Goal: Obtain resource: Obtain resource

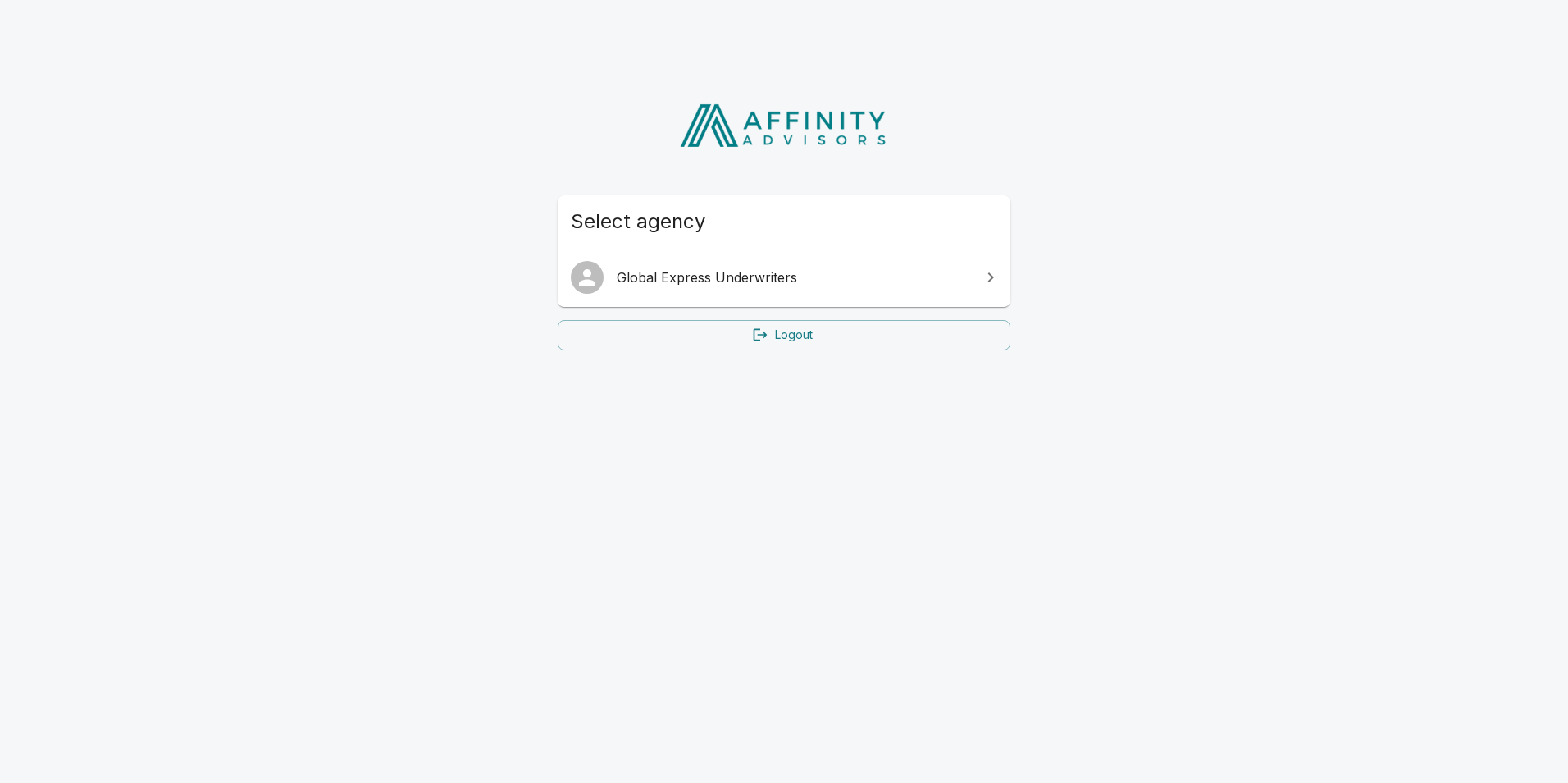
click at [699, 267] on link "Global Express Underwriters" at bounding box center [784, 277] width 453 height 46
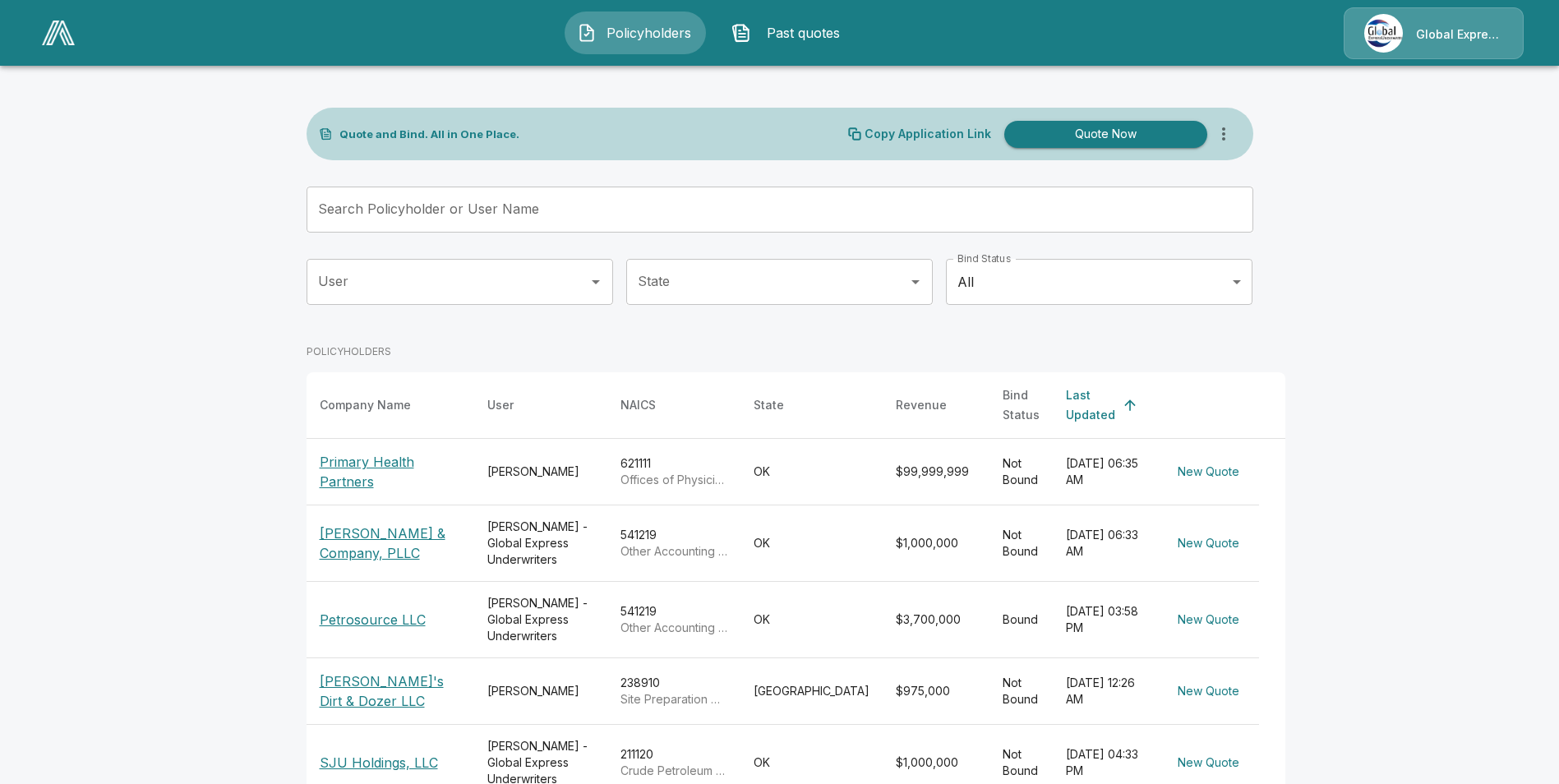
click at [530, 209] on input "Search Policyholder or User Name" at bounding box center [770, 209] width 929 height 46
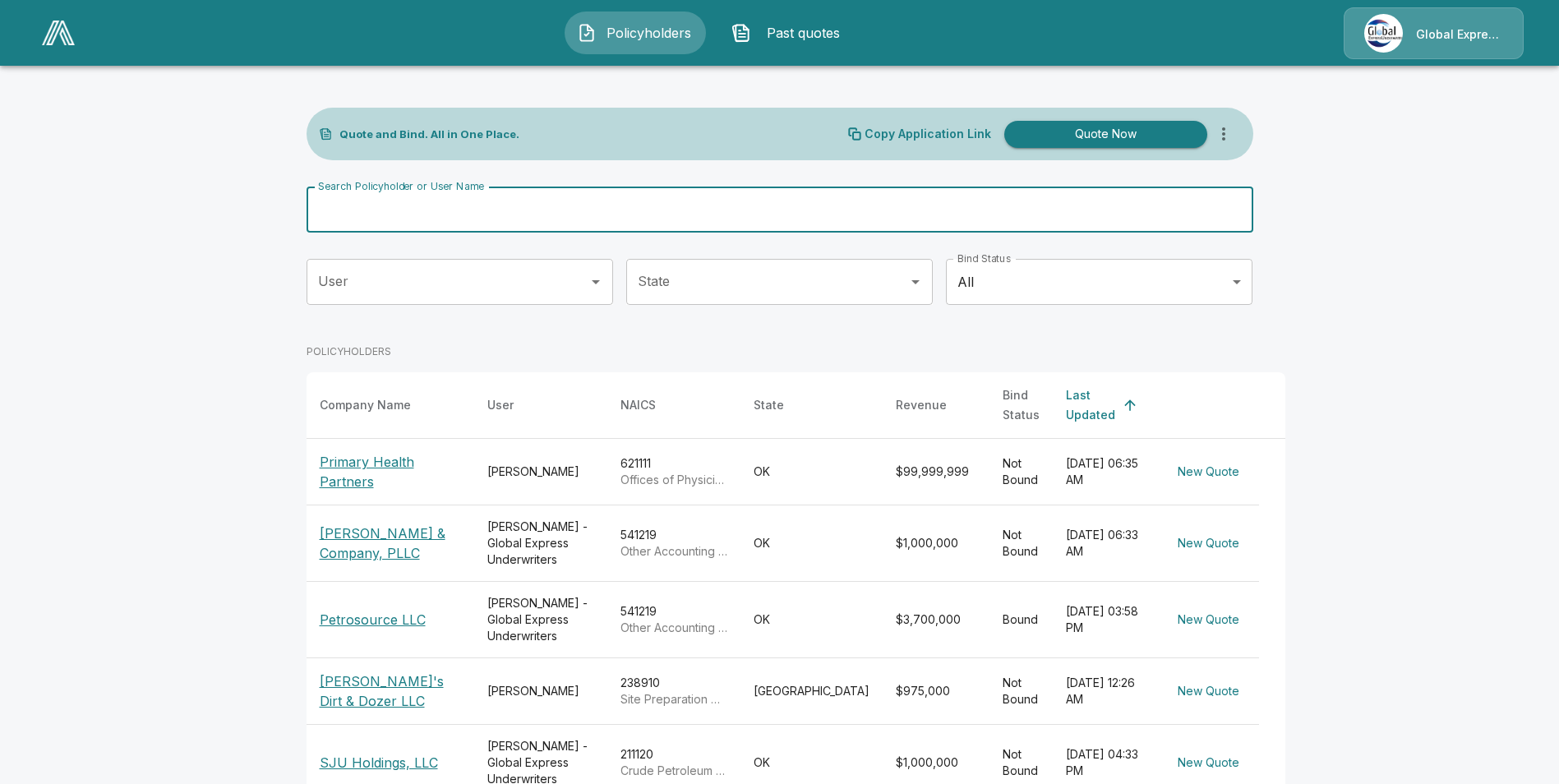
paste input "**********"
type input "**********"
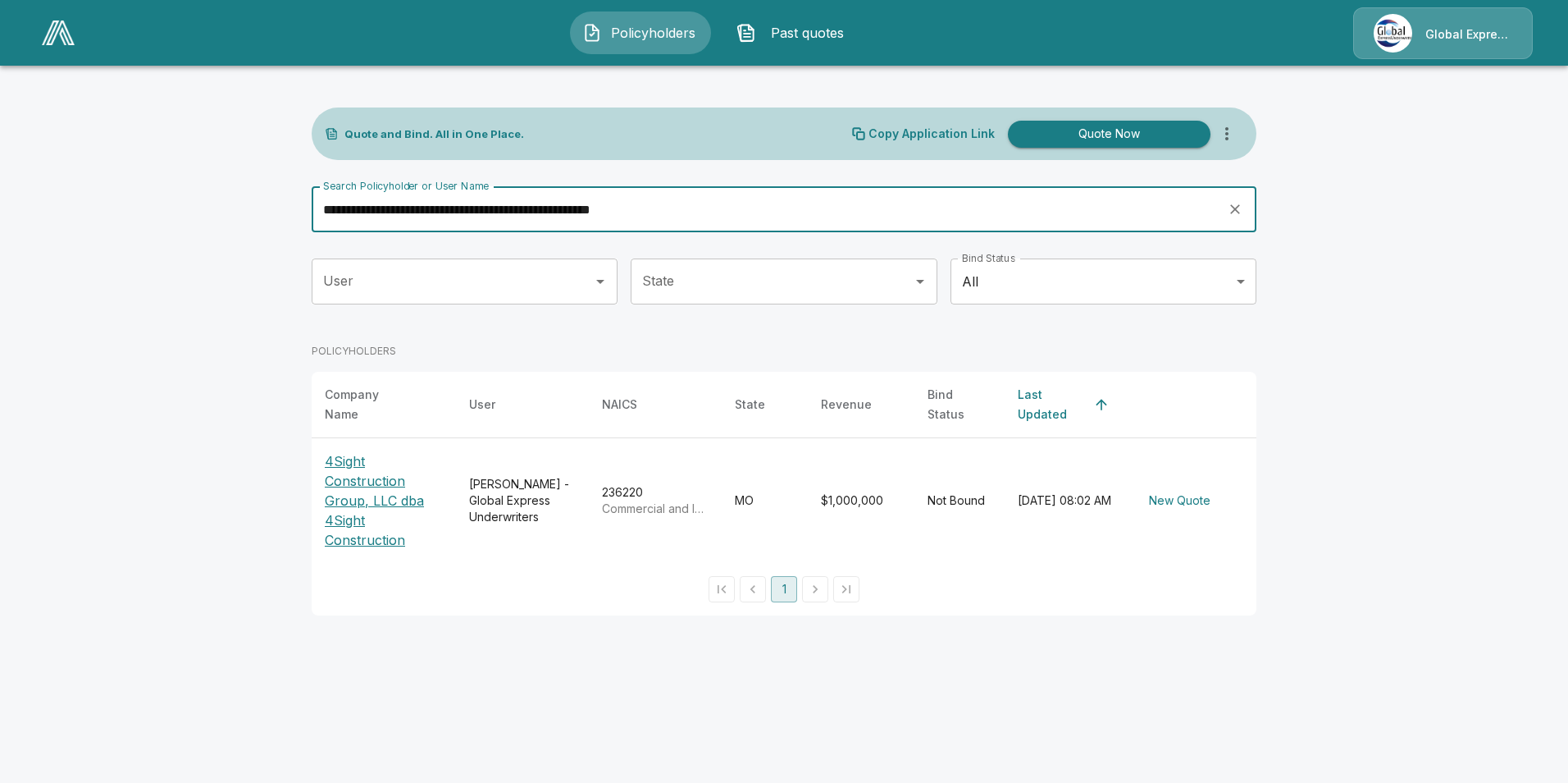
click at [371, 475] on p "4Sight Construction Group, LLC dba 4Sight Construction" at bounding box center [384, 500] width 118 height 99
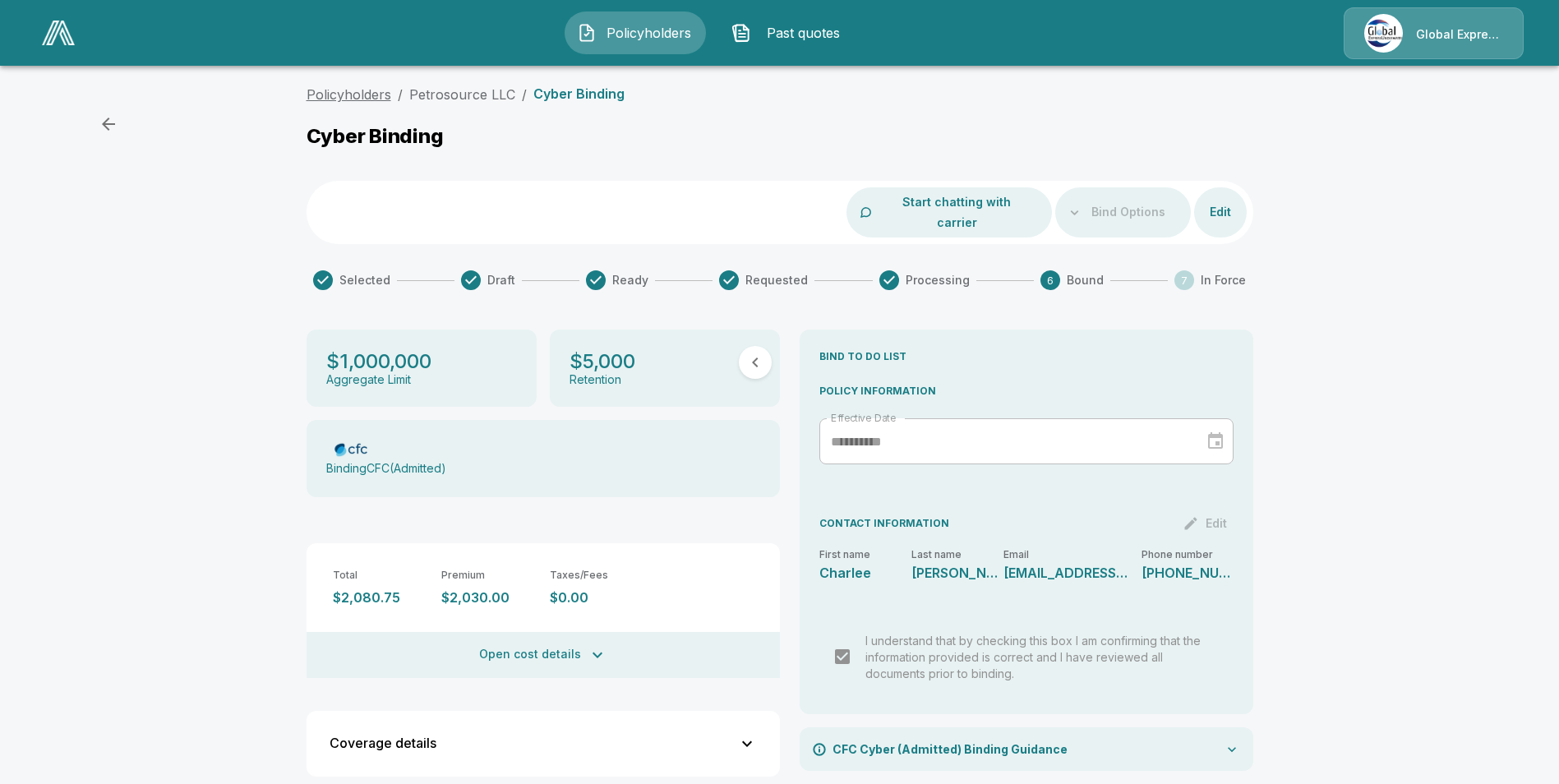
click at [358, 94] on link "Policyholders" at bounding box center [349, 95] width 85 height 17
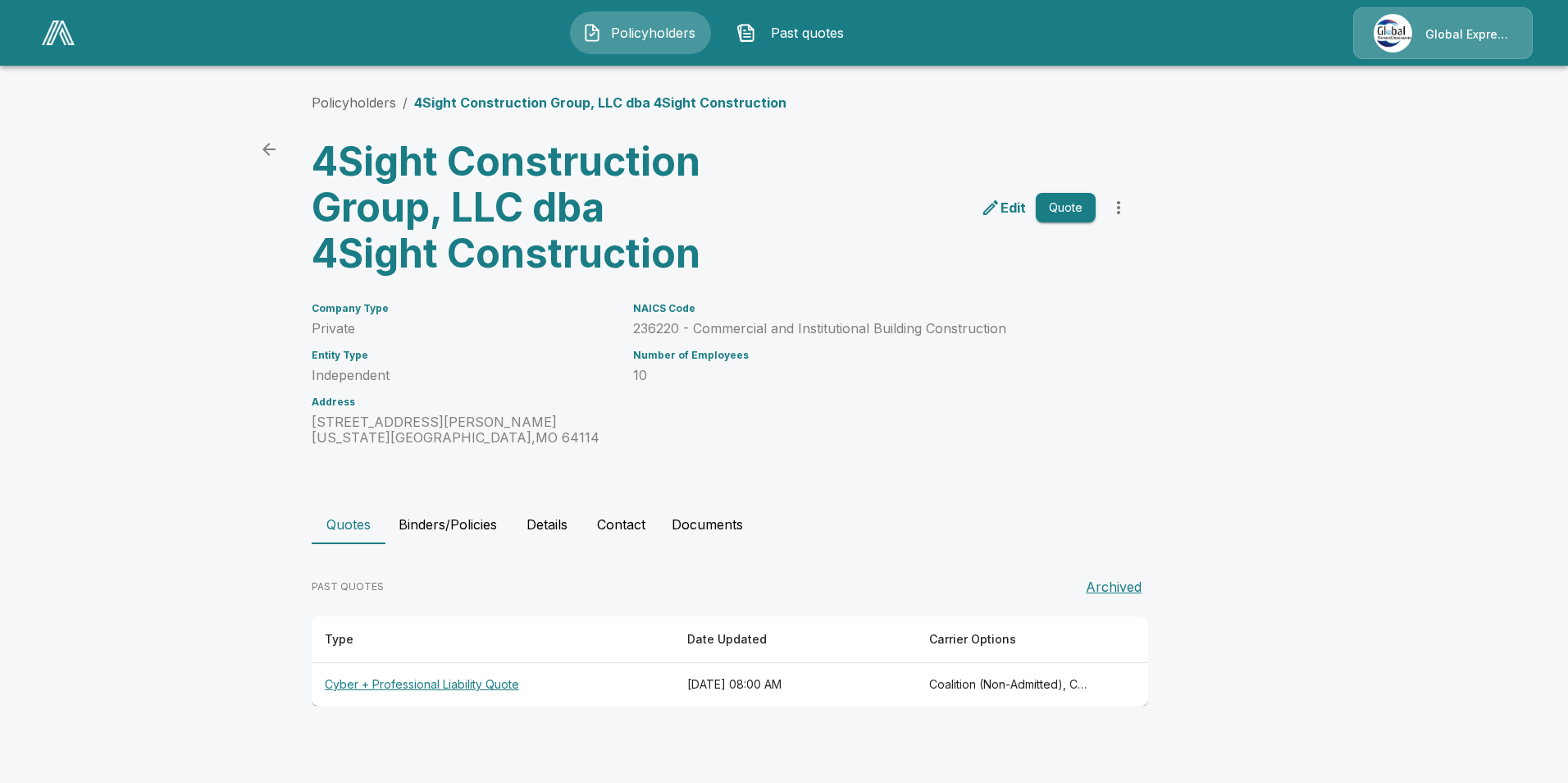
click at [439, 686] on th "Cyber + Professional Liability Quote" at bounding box center [493, 684] width 363 height 43
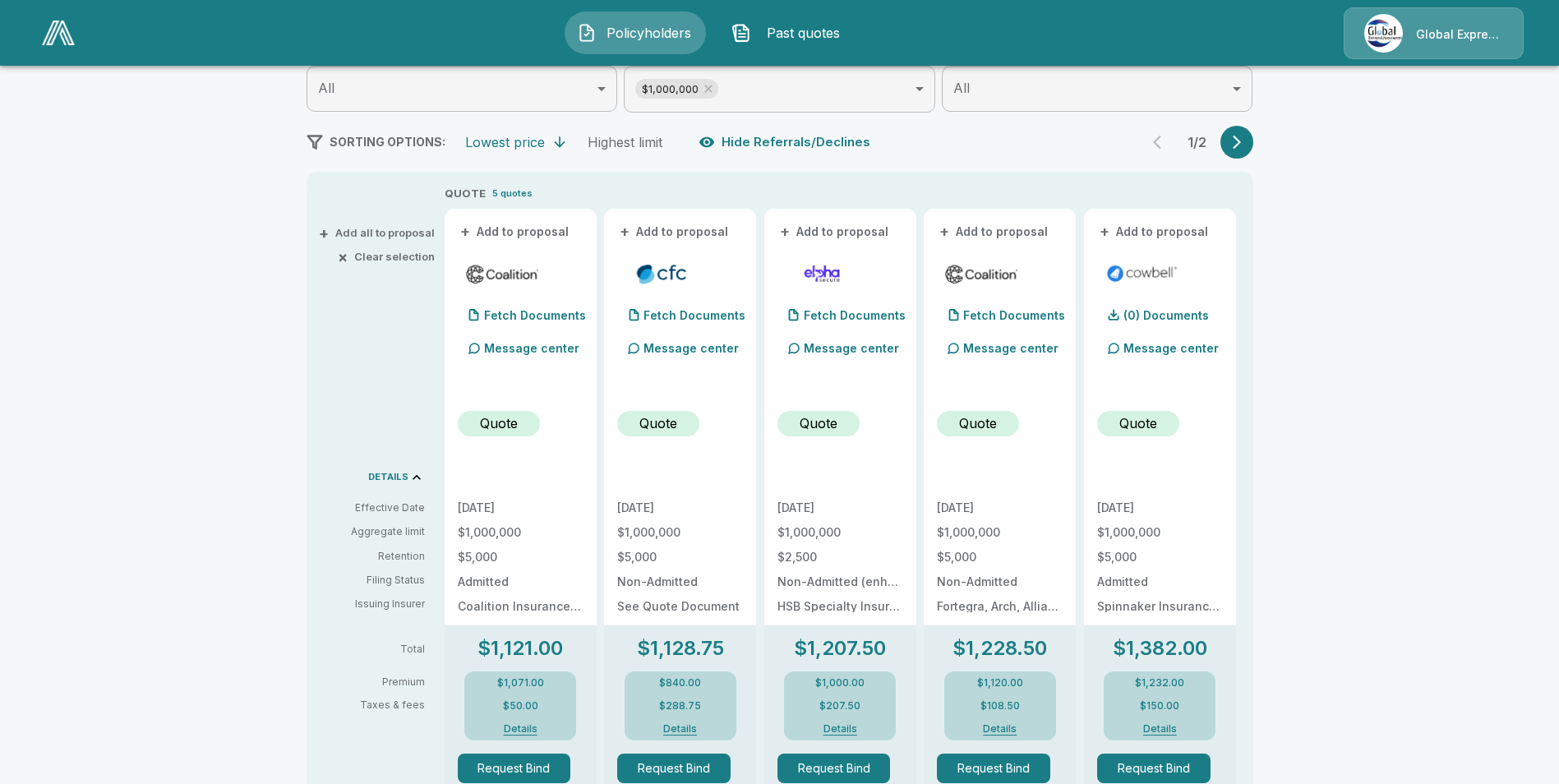
scroll to position [246, 0]
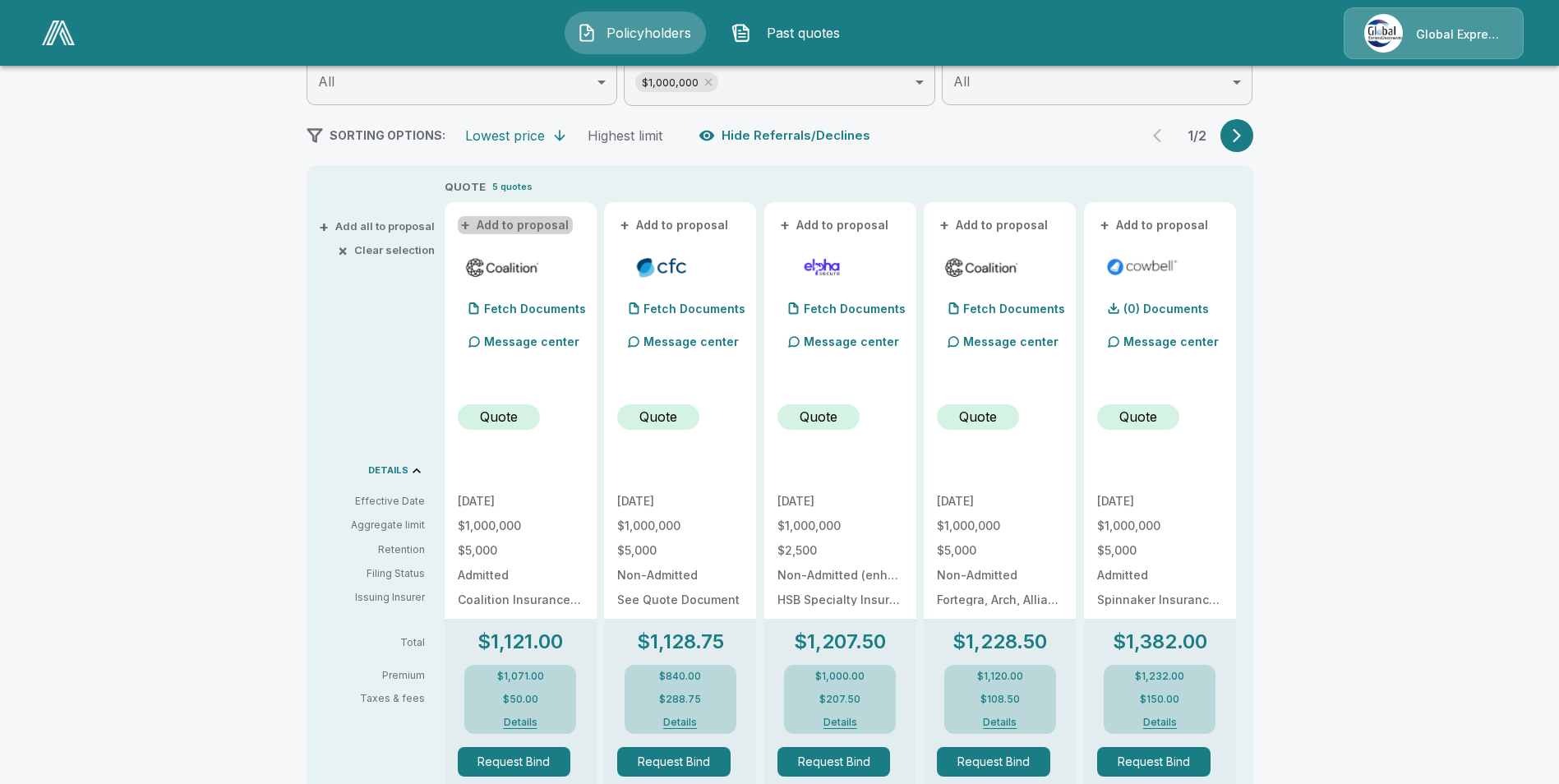
click at [557, 222] on button "+ Add to proposal" at bounding box center [516, 225] width 115 height 18
click at [670, 224] on button "+ Add to proposal" at bounding box center [675, 225] width 115 height 18
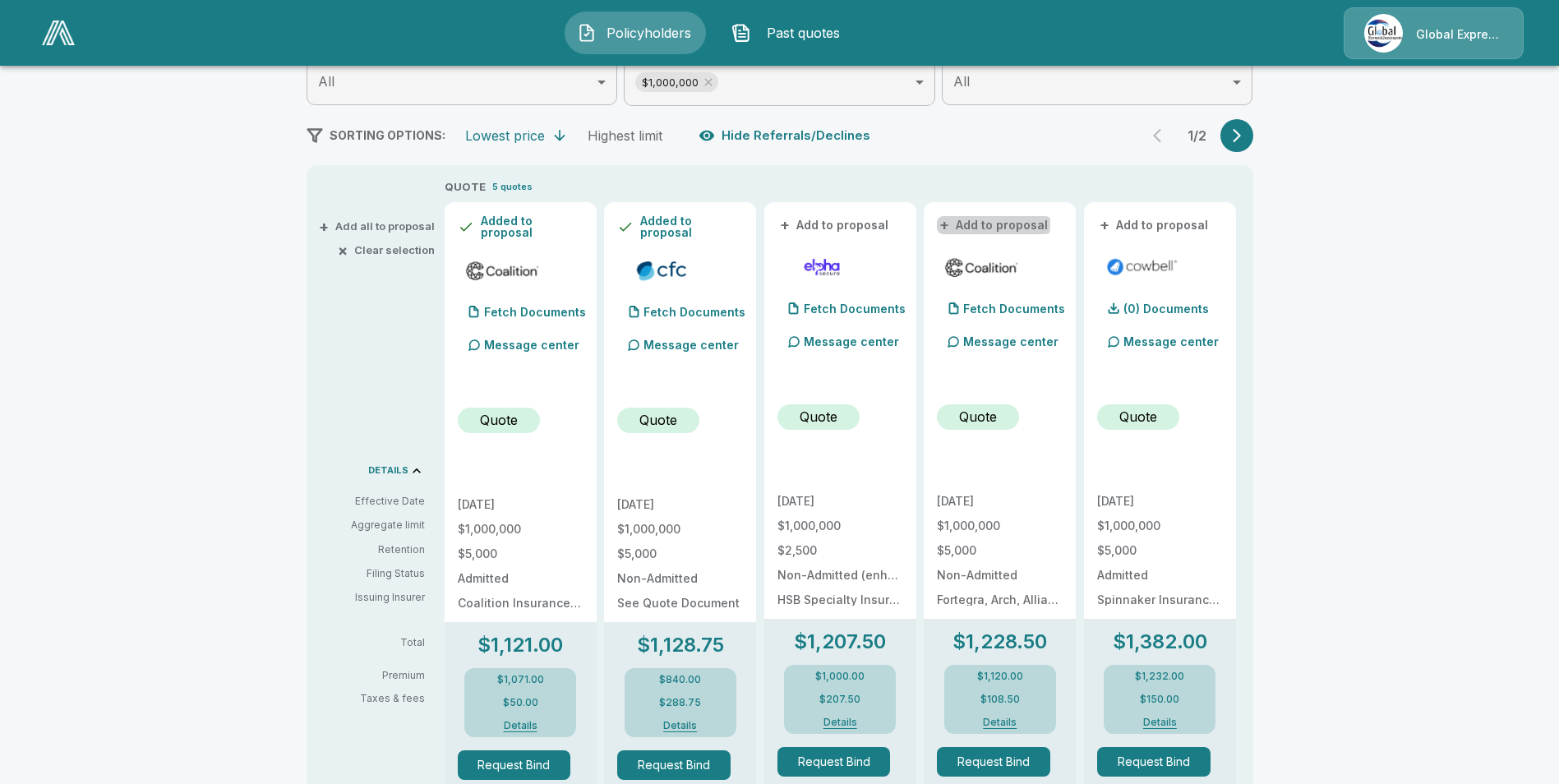
click at [984, 222] on button "+ Add to proposal" at bounding box center [995, 225] width 115 height 18
click at [1177, 222] on button "+ Add to proposal" at bounding box center [1155, 225] width 115 height 18
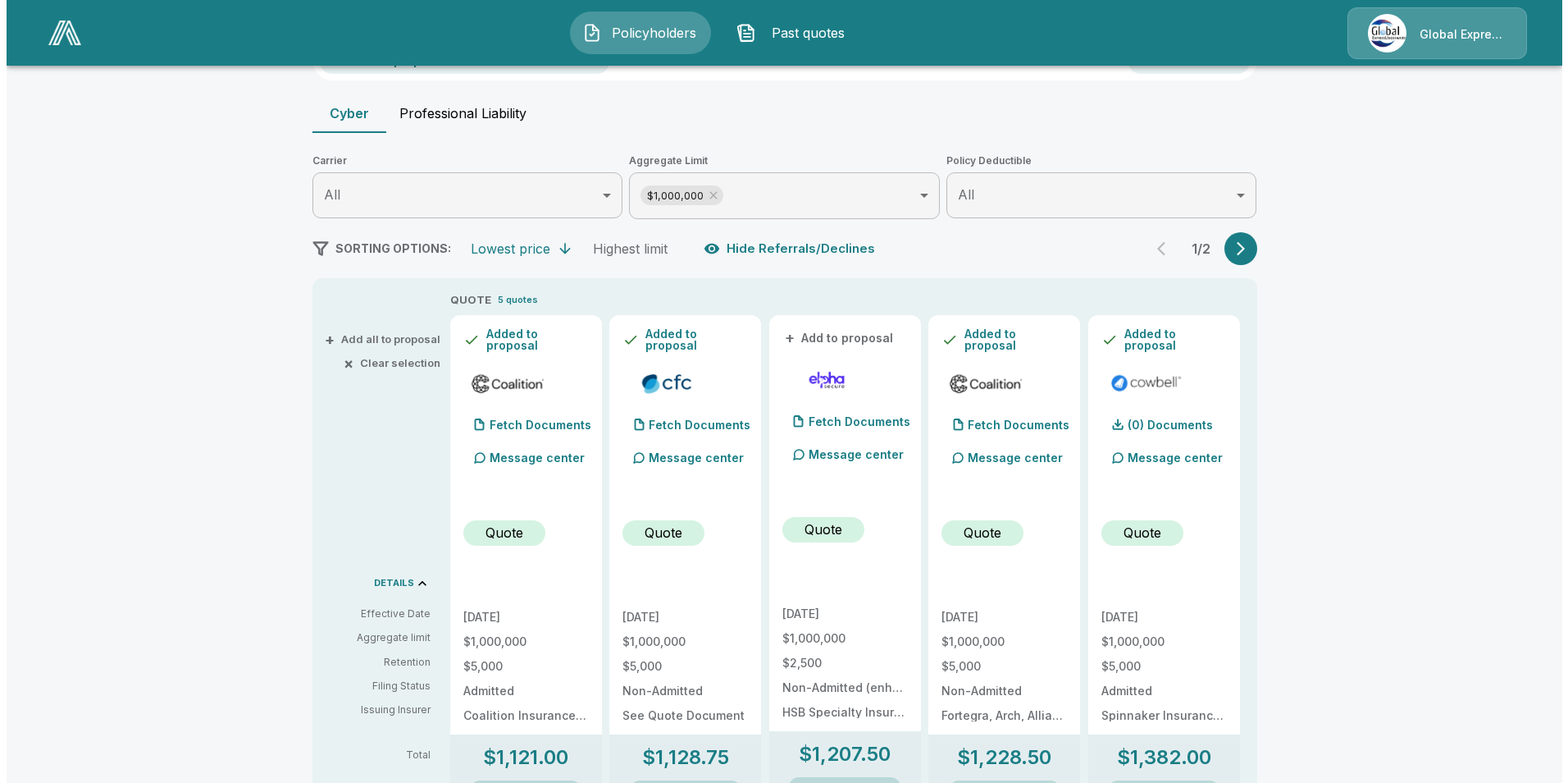
scroll to position [0, 0]
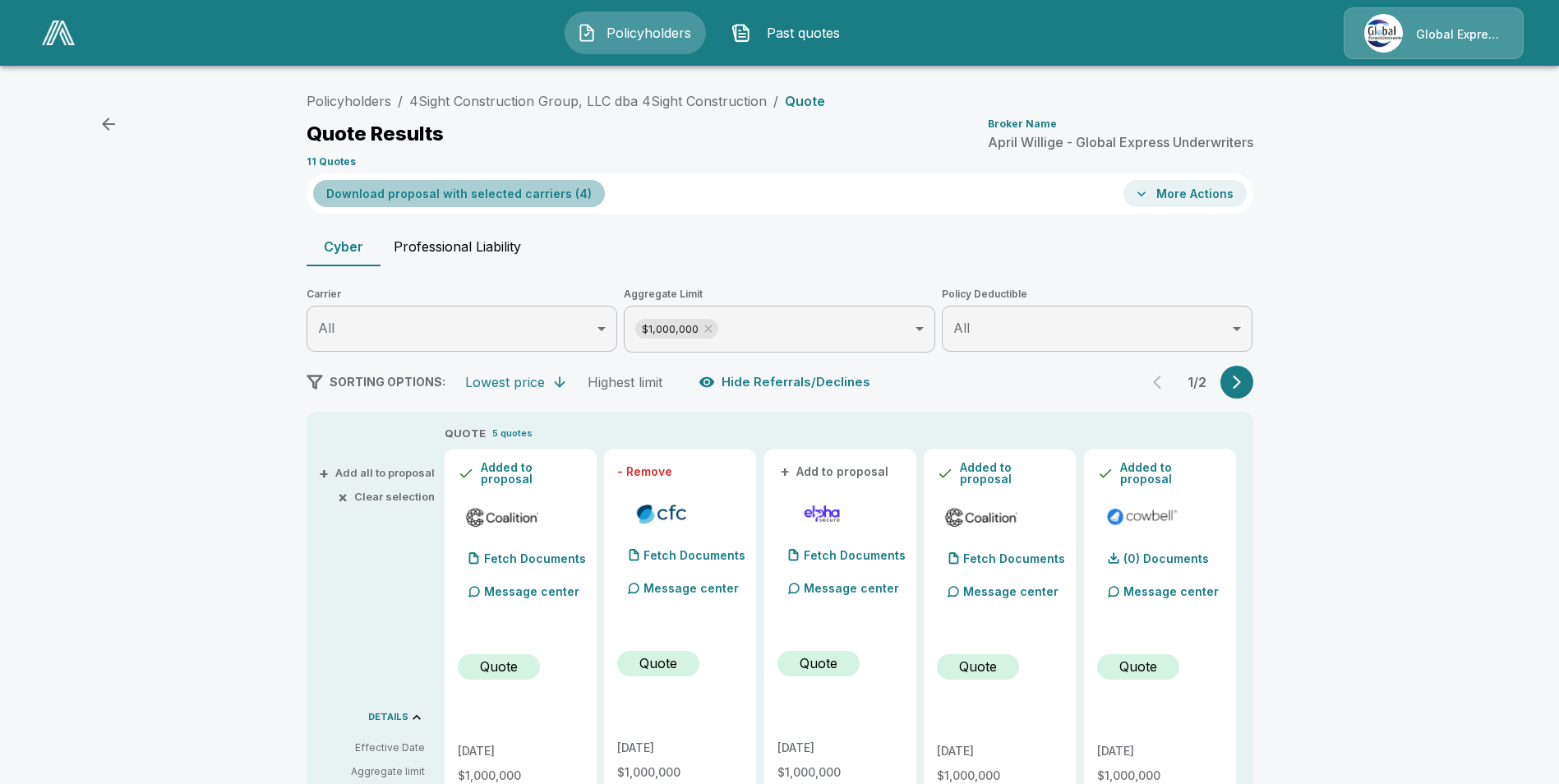
click at [552, 193] on button "Download proposal with selected carriers ( 4 )" at bounding box center [459, 193] width 292 height 27
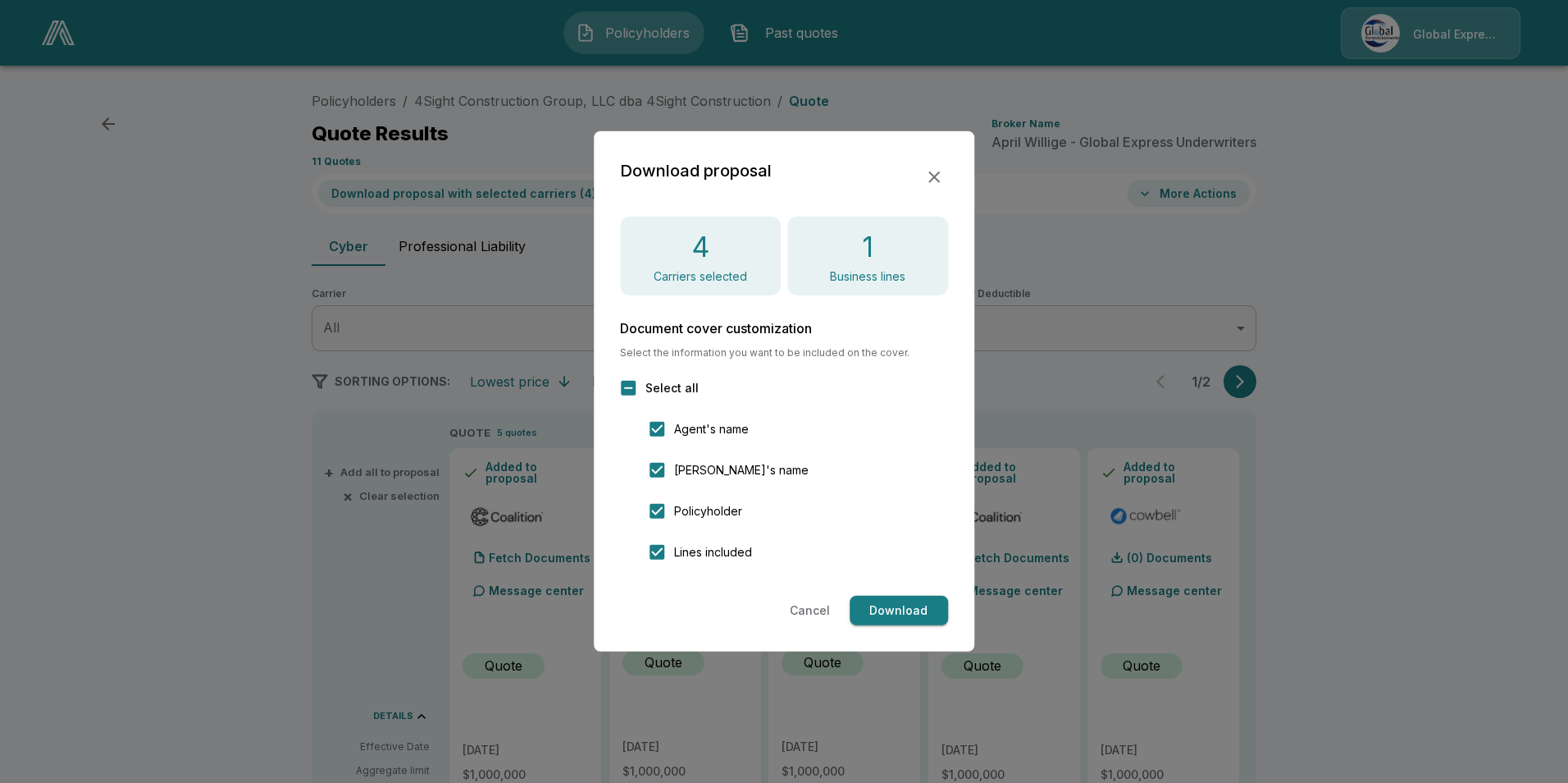
click at [895, 614] on button "Download" at bounding box center [899, 611] width 99 height 31
click at [933, 177] on icon "button" at bounding box center [934, 177] width 20 height 20
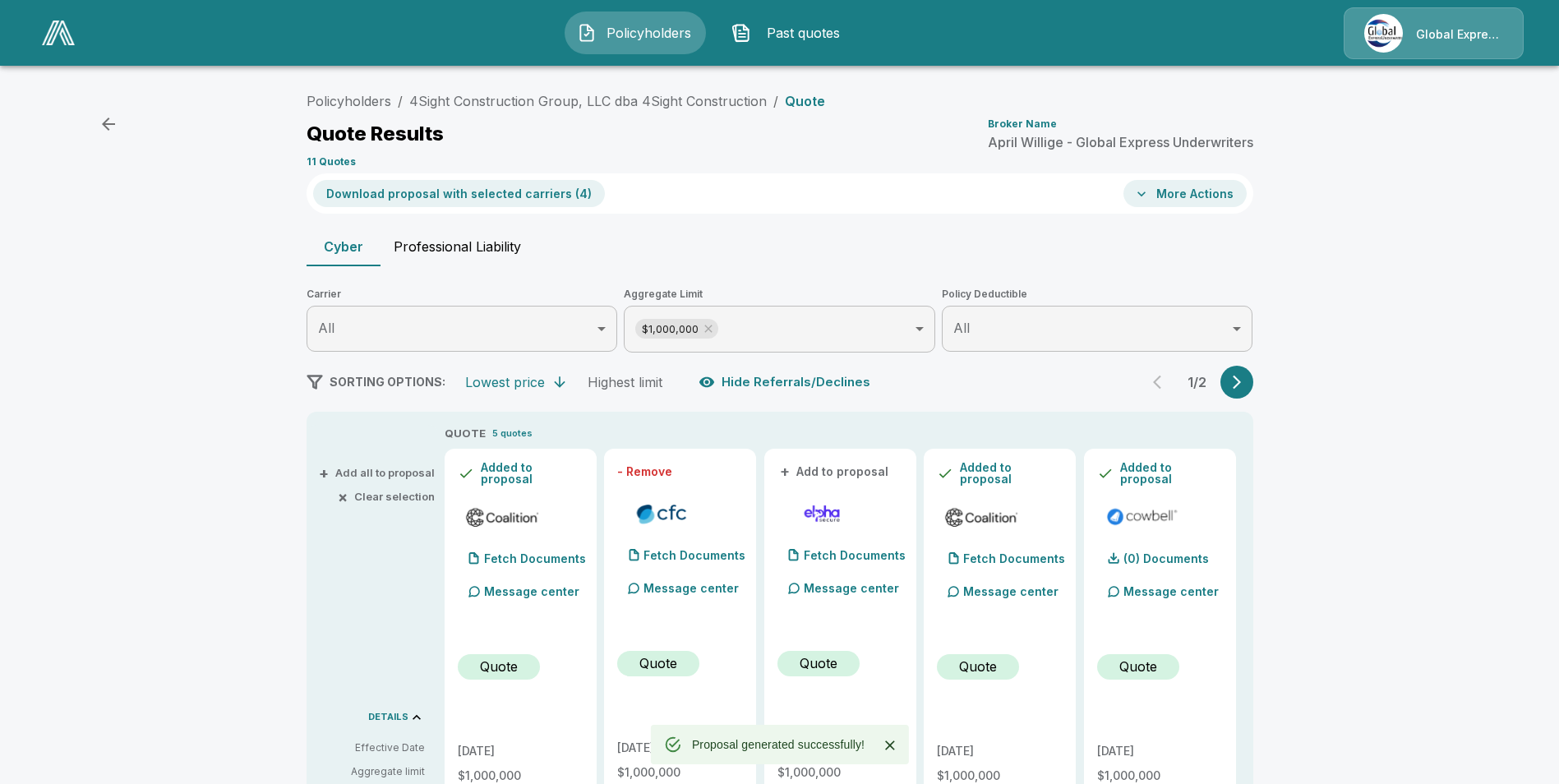
click at [1215, 196] on button "More Actions" at bounding box center [1185, 193] width 124 height 27
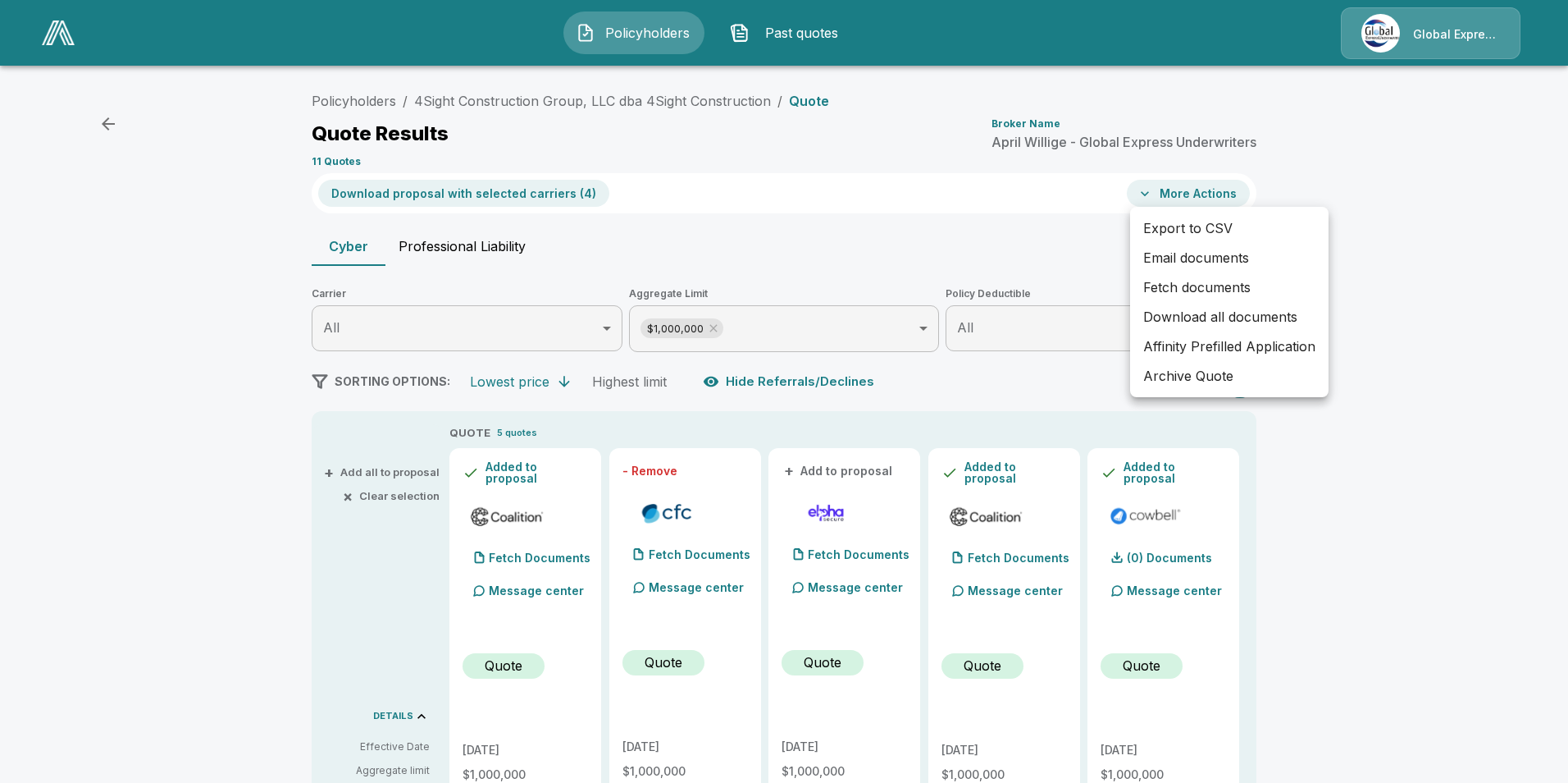
click at [1218, 259] on li "Email documents" at bounding box center [1229, 258] width 199 height 30
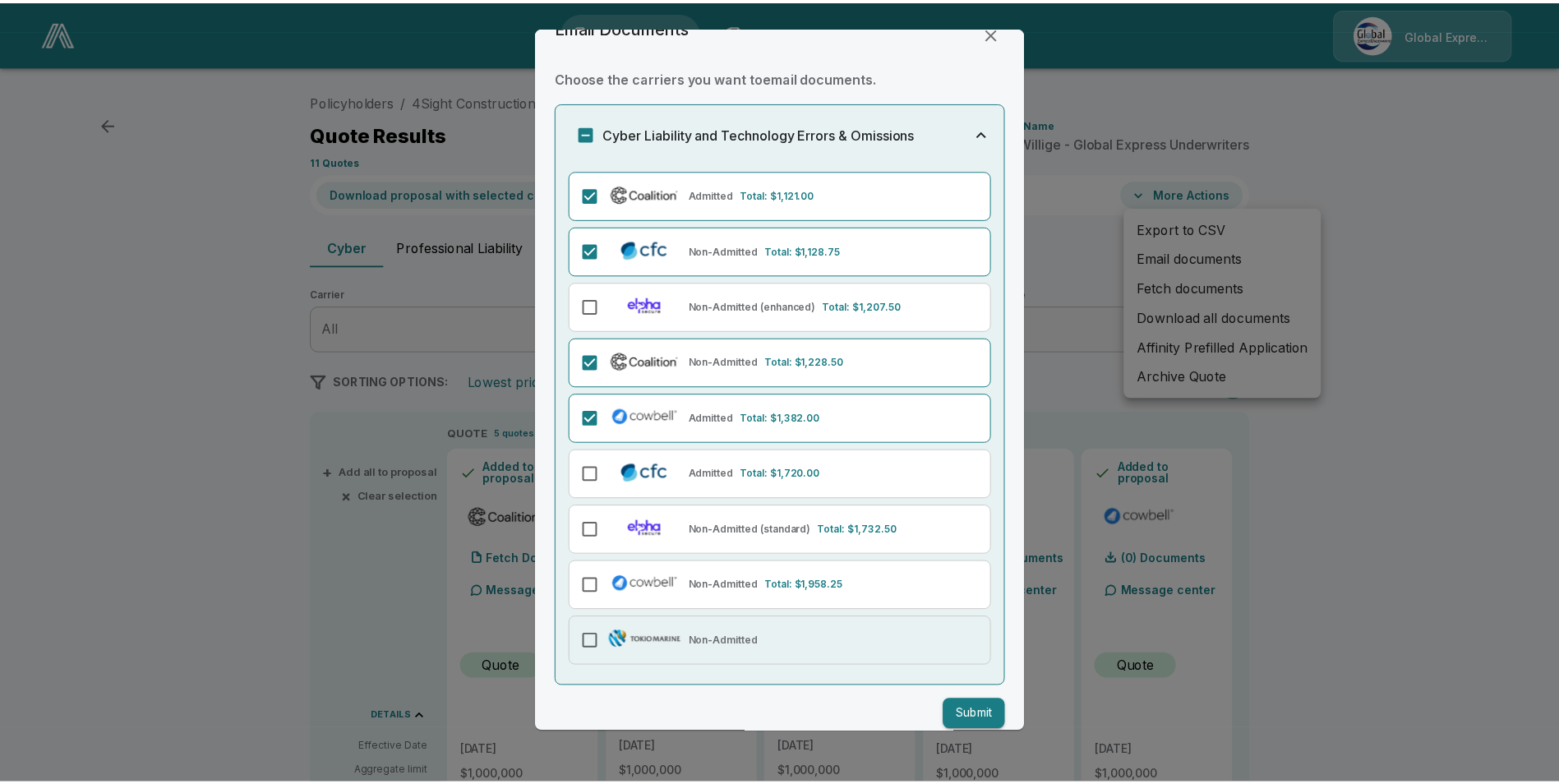
scroll to position [51, 0]
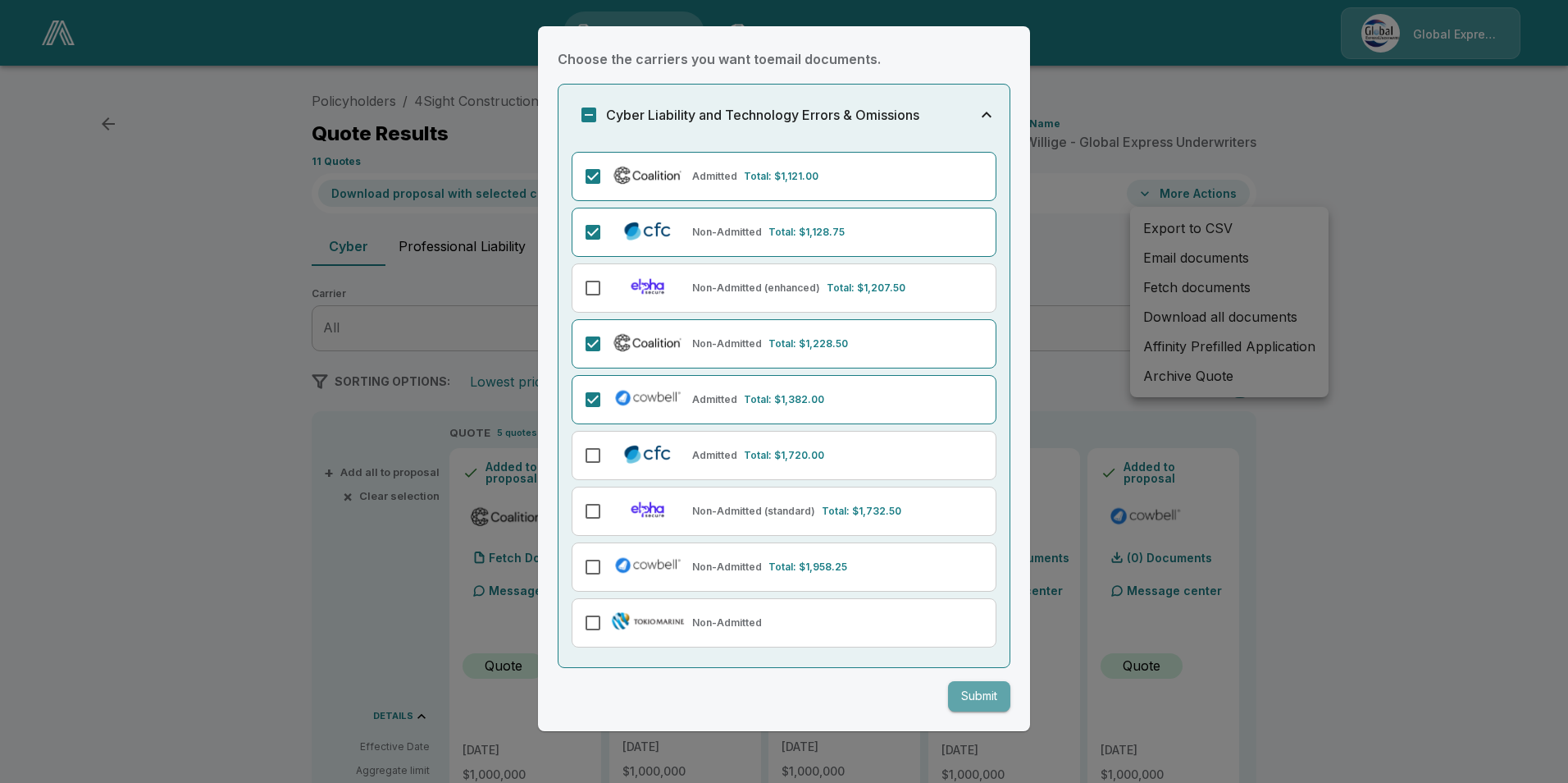
click at [970, 697] on button "Submit" at bounding box center [979, 696] width 62 height 31
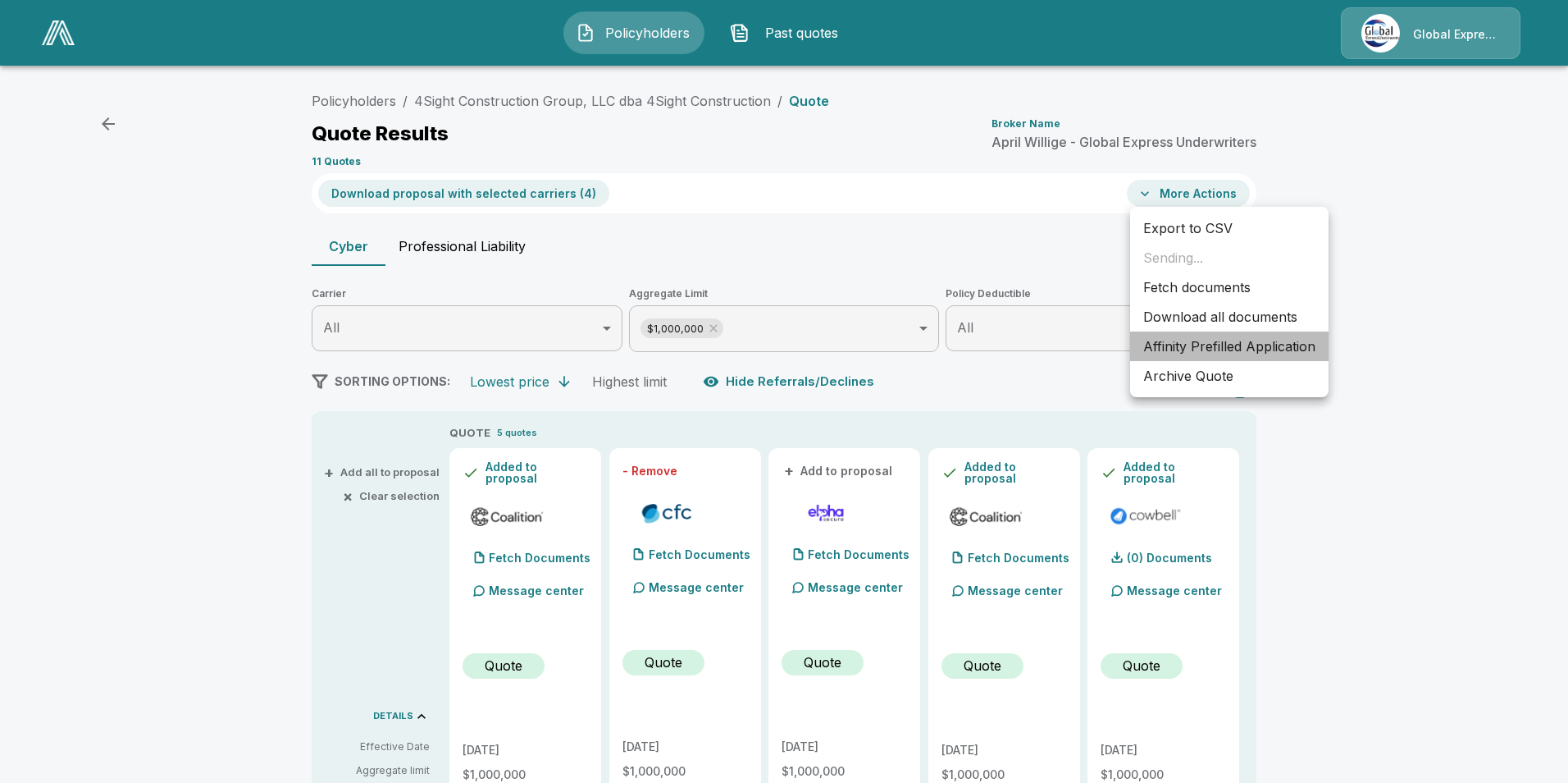
click at [1194, 353] on li "Affinity Prefilled Application" at bounding box center [1229, 346] width 199 height 30
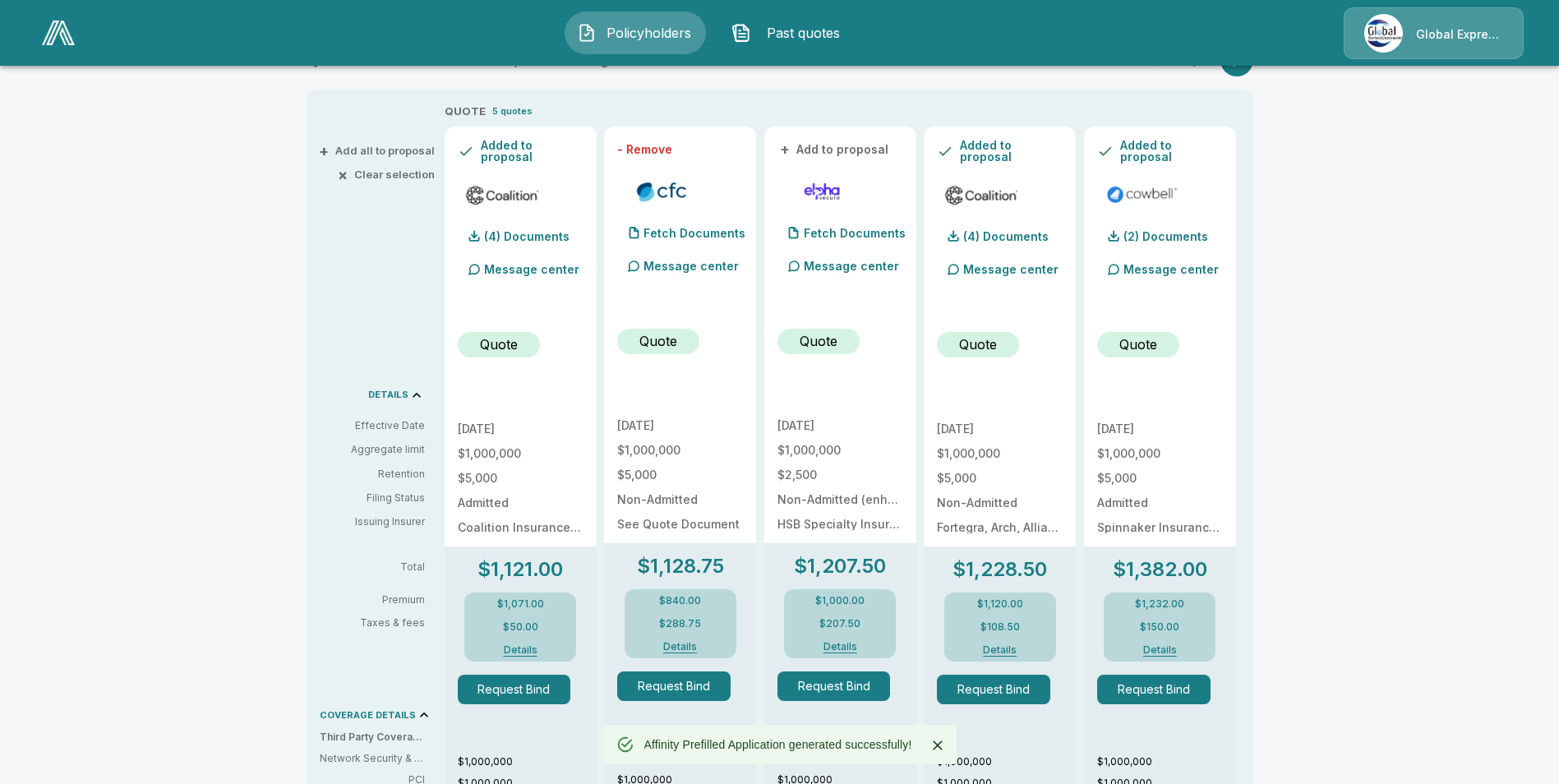
scroll to position [329, 0]
